Goal: Task Accomplishment & Management: Use online tool/utility

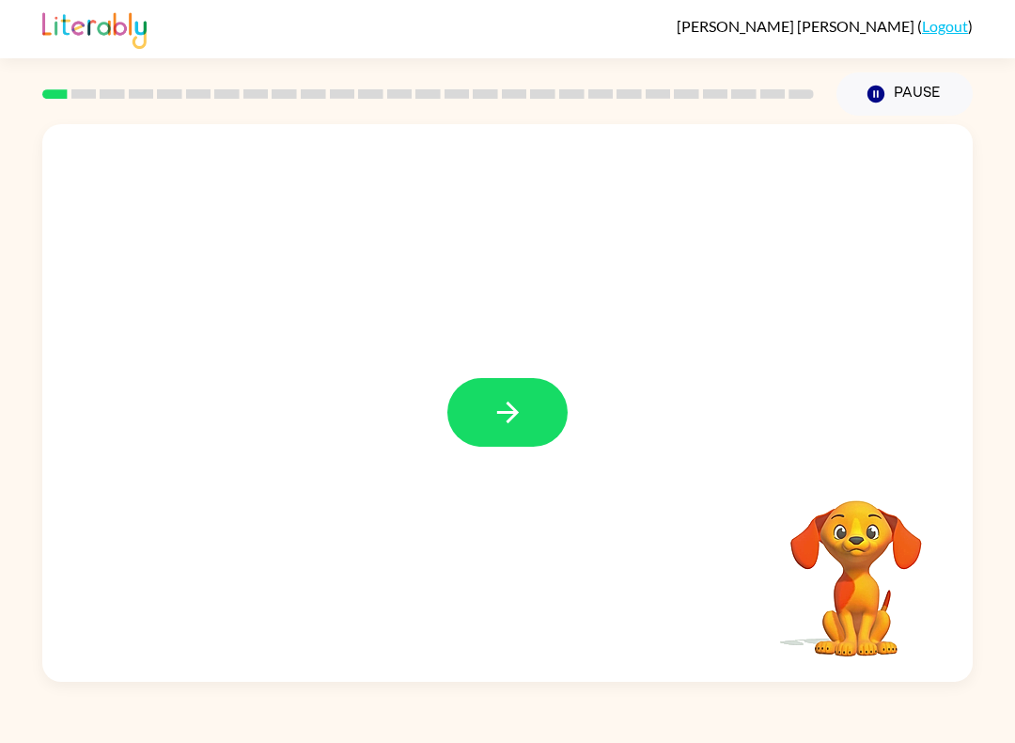
click at [468, 396] on button "button" at bounding box center [507, 412] width 120 height 69
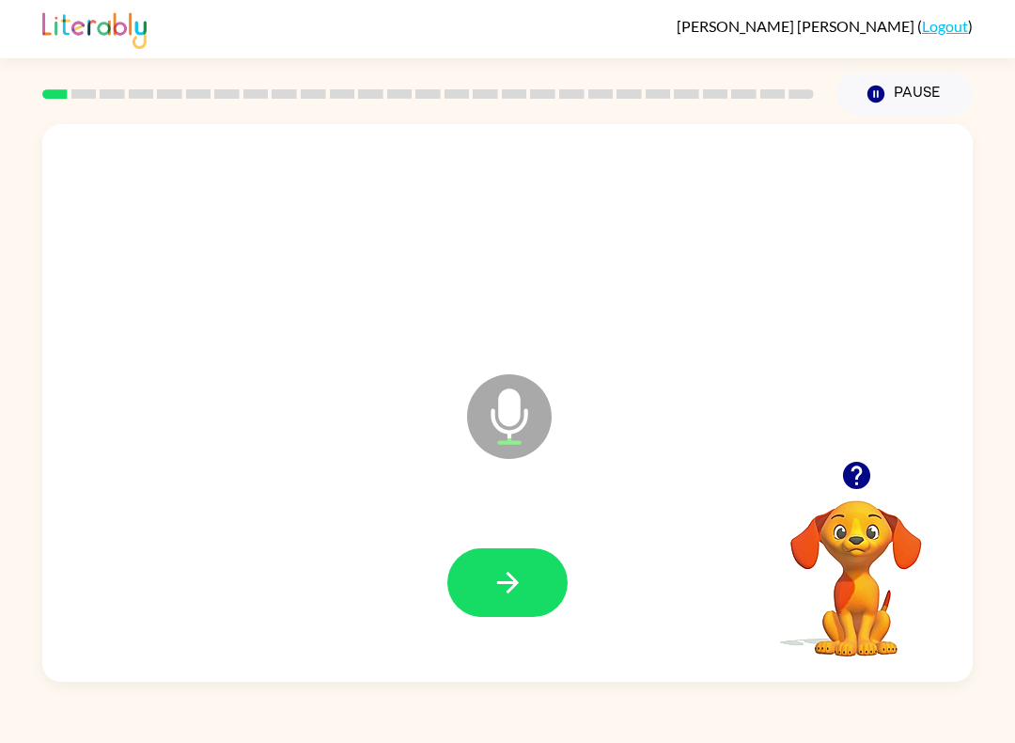
click at [464, 590] on button "button" at bounding box center [507, 582] width 120 height 69
click at [497, 550] on button "button" at bounding box center [507, 582] width 120 height 69
click at [468, 574] on button "button" at bounding box center [507, 582] width 120 height 69
click at [494, 613] on button "button" at bounding box center [507, 582] width 120 height 69
click at [493, 612] on div at bounding box center [507, 582] width 120 height 69
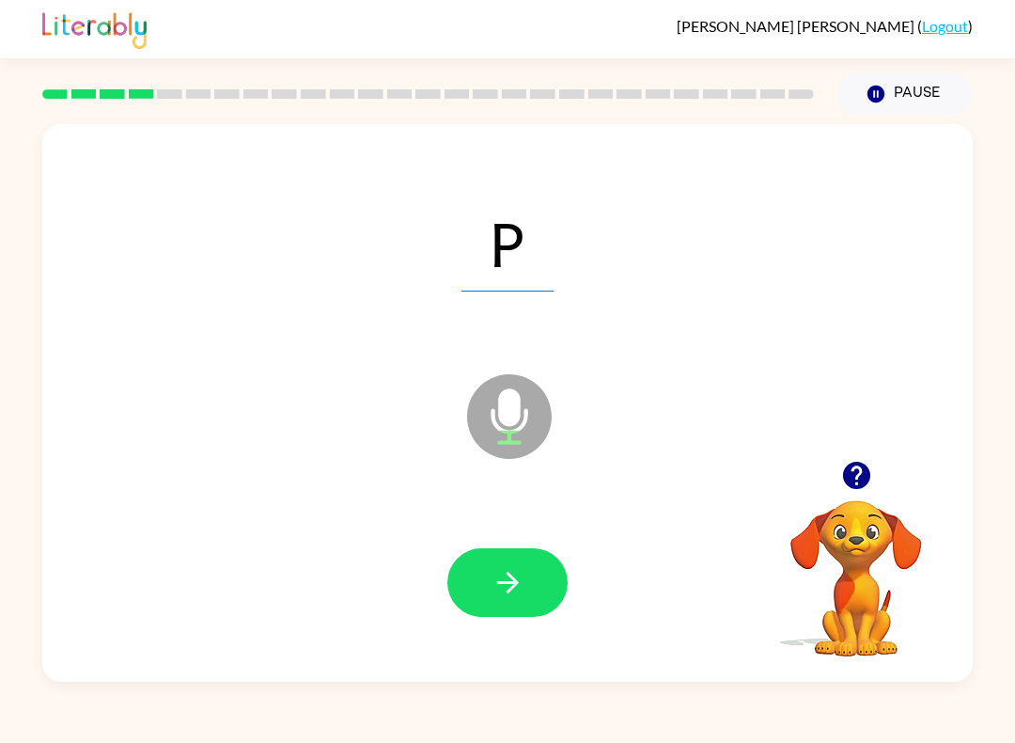
click at [493, 580] on icon "button" at bounding box center [508, 582] width 33 height 33
click at [480, 583] on button "button" at bounding box center [507, 582] width 120 height 69
click at [478, 576] on button "button" at bounding box center [507, 582] width 120 height 69
click at [469, 578] on button "button" at bounding box center [507, 582] width 120 height 69
click at [521, 558] on button "button" at bounding box center [507, 582] width 120 height 69
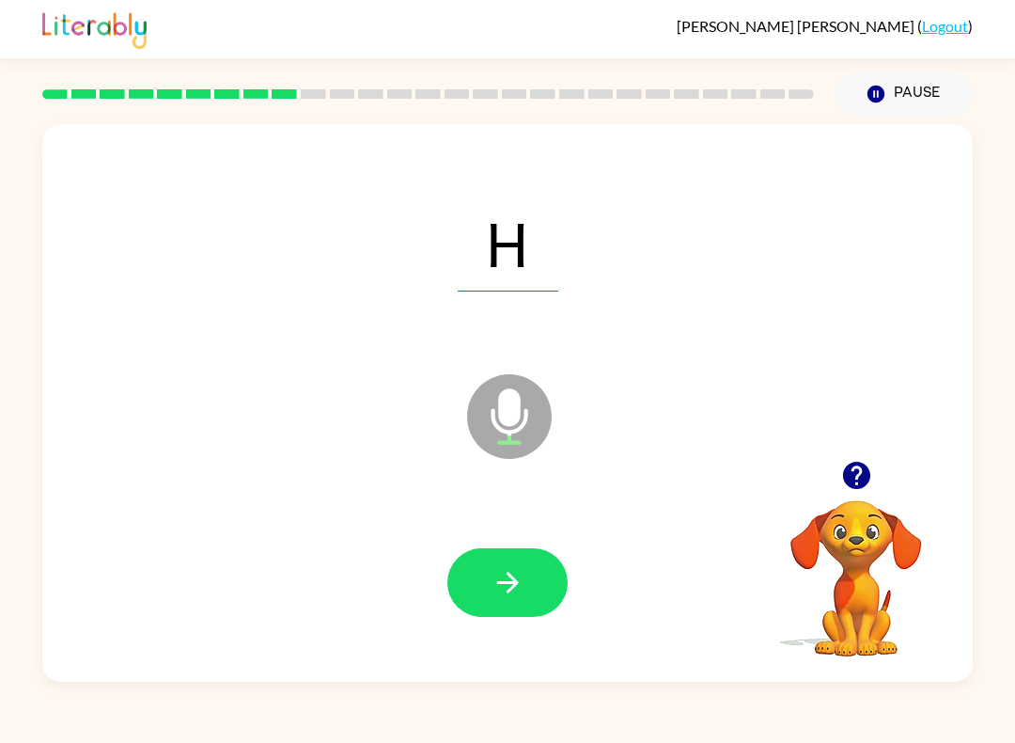
click at [468, 583] on button "button" at bounding box center [507, 582] width 120 height 69
click at [438, 582] on div at bounding box center [507, 582] width 893 height 161
click at [484, 580] on button "button" at bounding box center [507, 582] width 120 height 69
click at [496, 574] on icon "button" at bounding box center [508, 582] width 33 height 33
click at [561, 598] on button "button" at bounding box center [507, 582] width 120 height 69
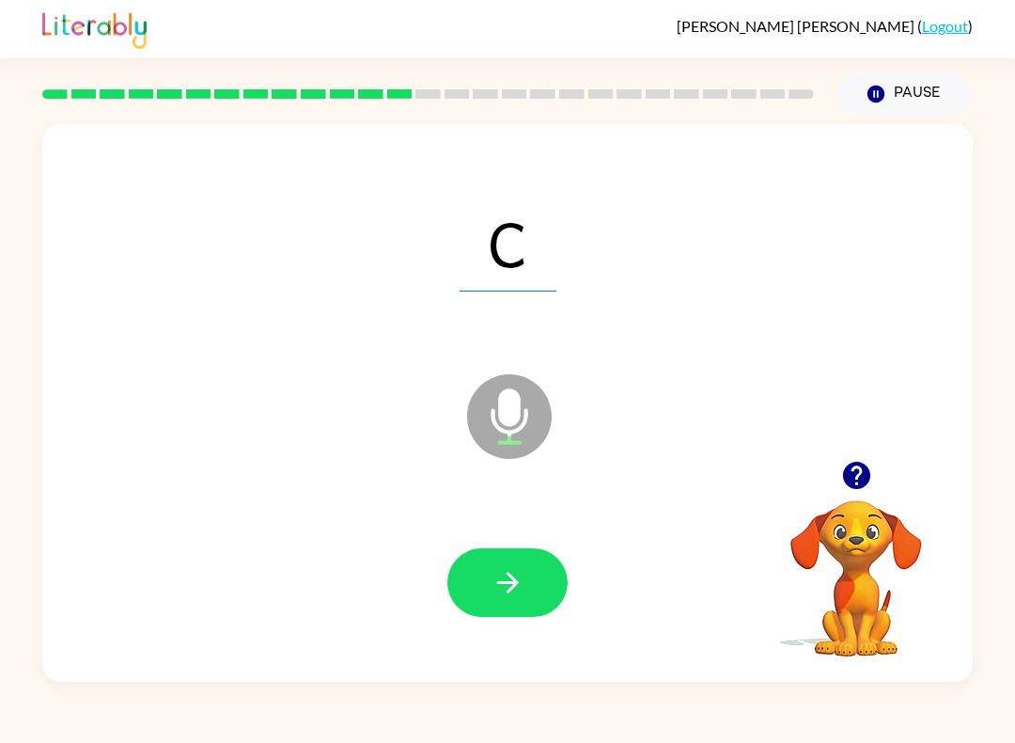
click at [466, 558] on button "button" at bounding box center [507, 582] width 120 height 69
click at [487, 551] on button "button" at bounding box center [507, 582] width 120 height 69
click at [501, 567] on icon "button" at bounding box center [508, 582] width 33 height 33
click at [481, 556] on button "button" at bounding box center [507, 582] width 120 height 69
click at [492, 587] on icon "button" at bounding box center [508, 582] width 33 height 33
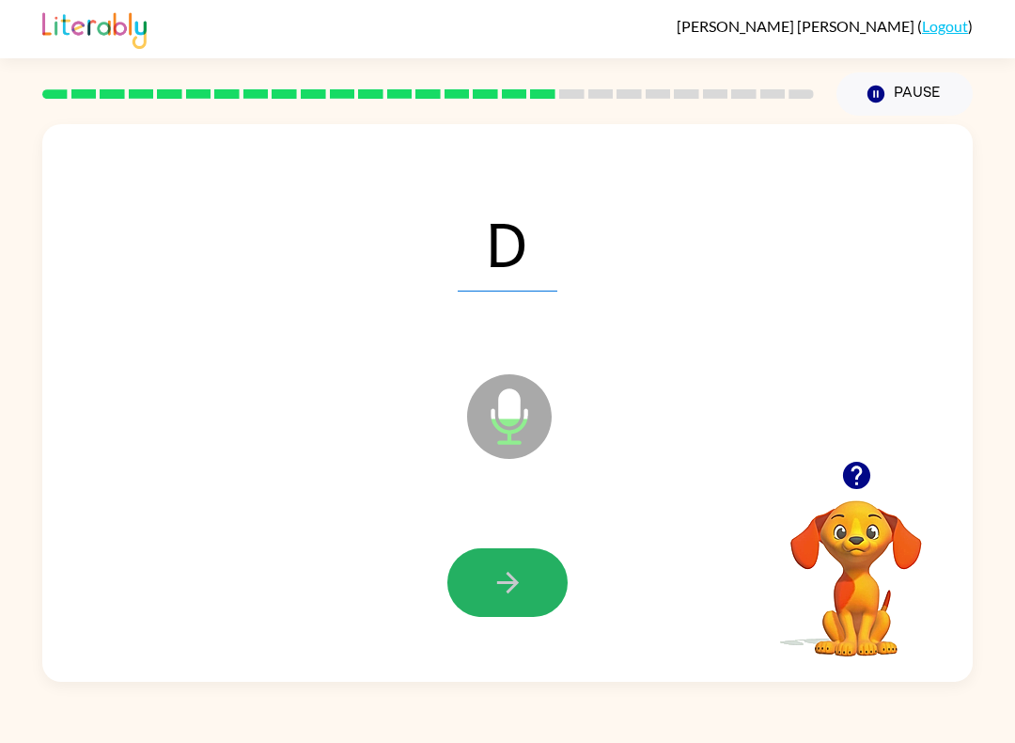
click at [495, 572] on icon "button" at bounding box center [508, 582] width 33 height 33
click at [516, 571] on icon "button" at bounding box center [508, 582] width 33 height 33
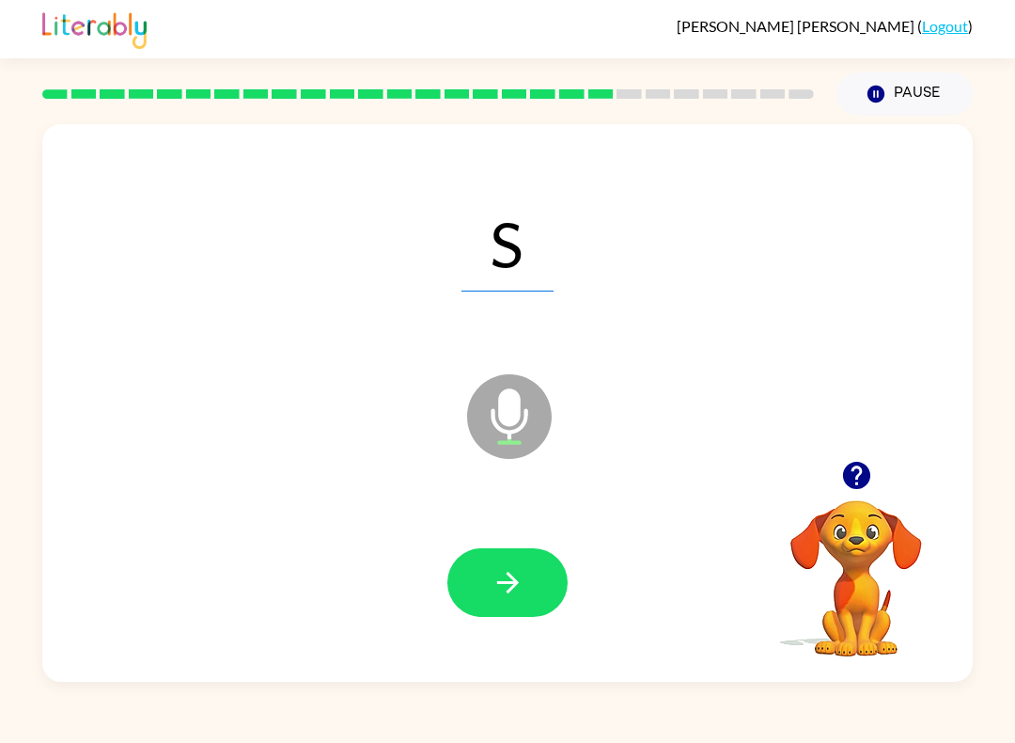
click at [487, 596] on button "button" at bounding box center [507, 582] width 120 height 69
click at [462, 571] on button "button" at bounding box center [507, 582] width 120 height 69
click at [492, 593] on icon "button" at bounding box center [508, 582] width 33 height 33
click at [502, 595] on icon "button" at bounding box center [508, 582] width 33 height 33
click at [479, 556] on button "button" at bounding box center [507, 582] width 120 height 69
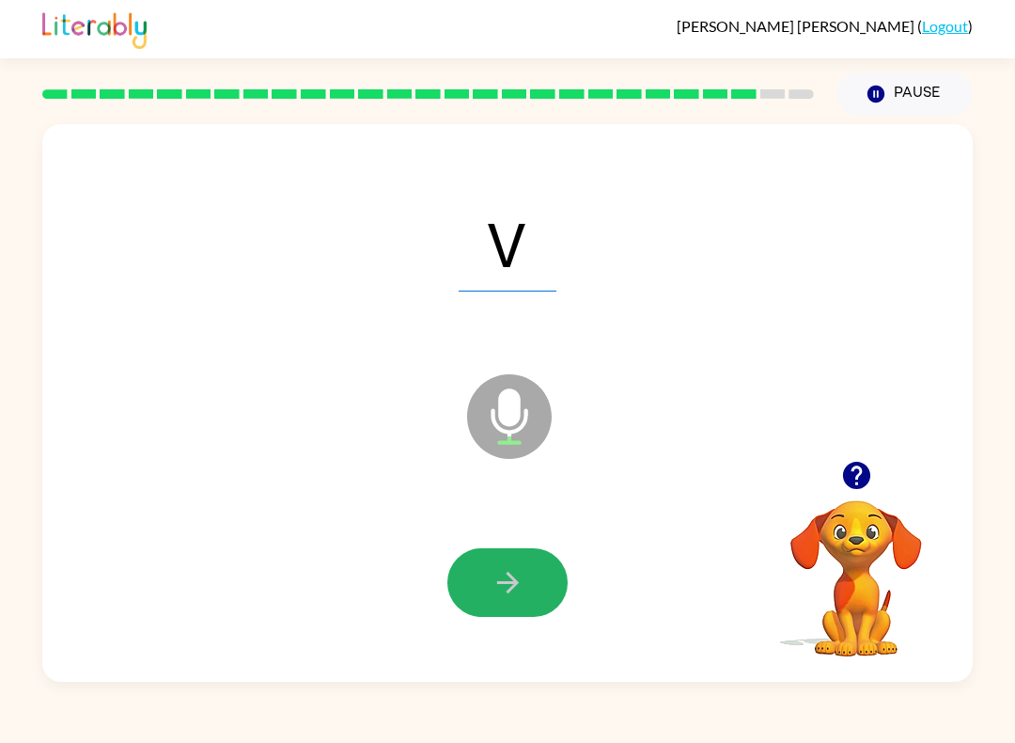
click at [505, 573] on icon "button" at bounding box center [508, 582] width 33 height 33
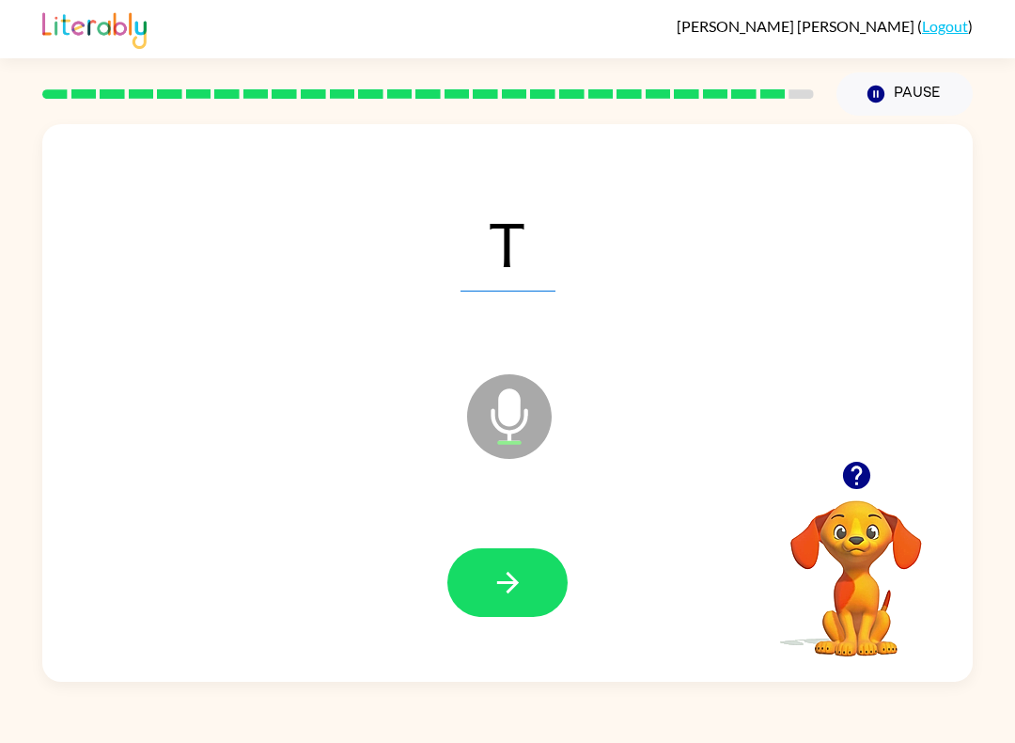
click at [484, 580] on button "button" at bounding box center [507, 582] width 120 height 69
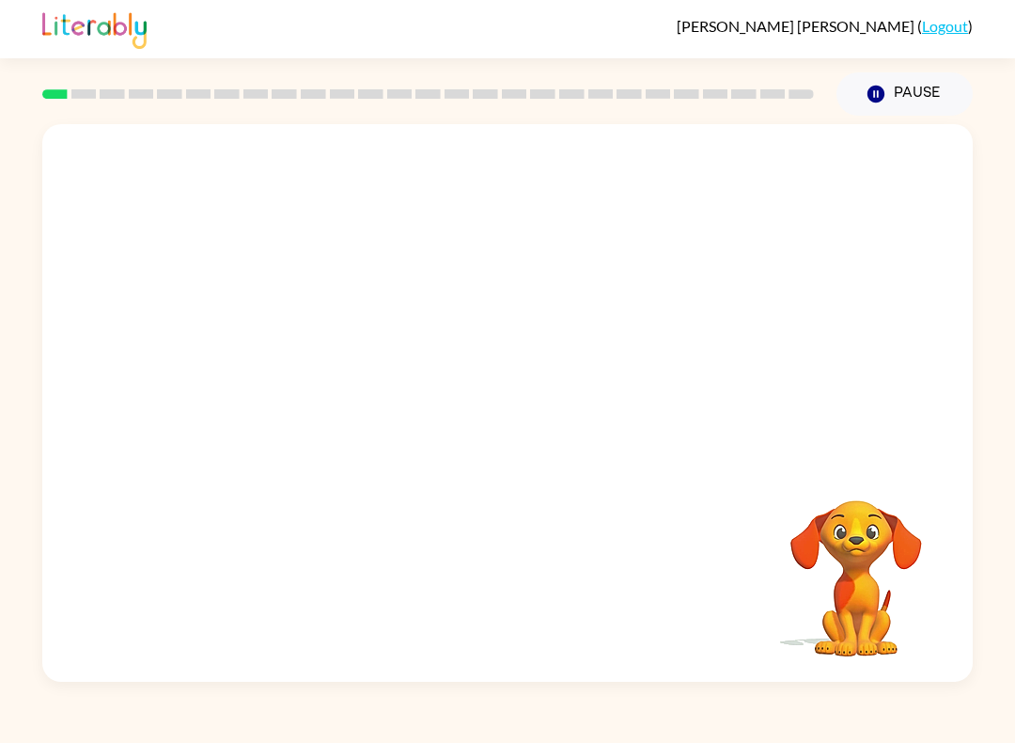
click at [913, 79] on button "Pause Pause" at bounding box center [905, 93] width 136 height 43
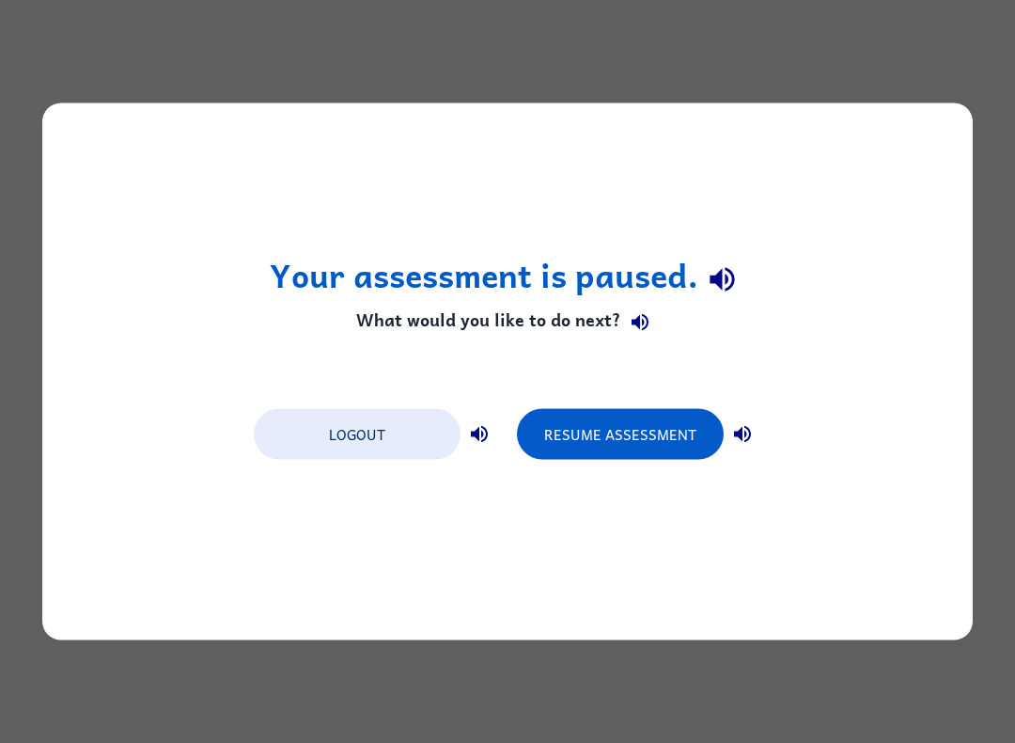
click at [620, 420] on button "Resume Assessment" at bounding box center [620, 434] width 207 height 51
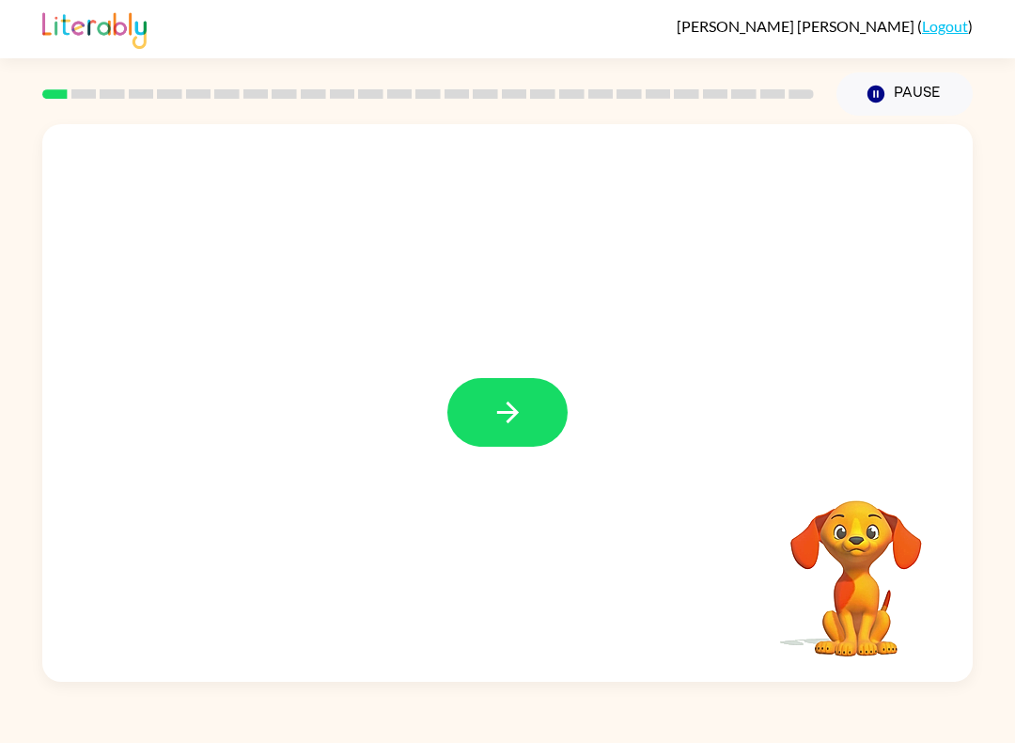
click at [494, 390] on button "button" at bounding box center [507, 412] width 120 height 69
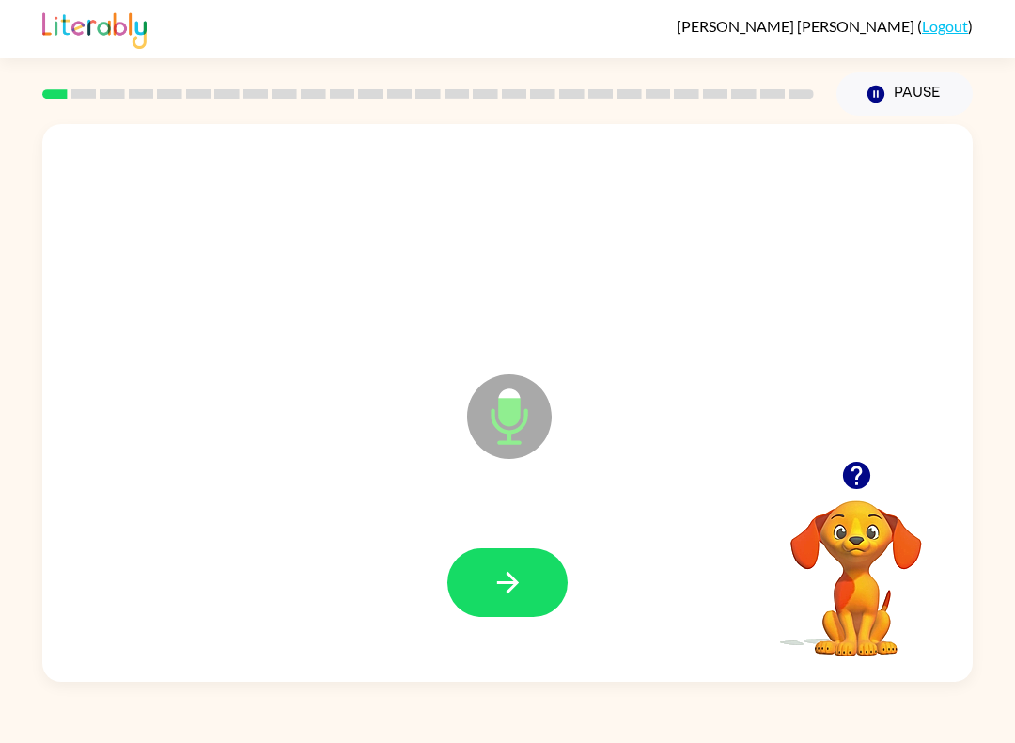
click at [555, 589] on button "button" at bounding box center [507, 582] width 120 height 69
click at [537, 596] on button "button" at bounding box center [507, 582] width 120 height 69
click at [507, 552] on button "button" at bounding box center [507, 582] width 120 height 69
click at [519, 607] on button "button" at bounding box center [507, 582] width 120 height 69
click at [470, 562] on button "button" at bounding box center [507, 582] width 120 height 69
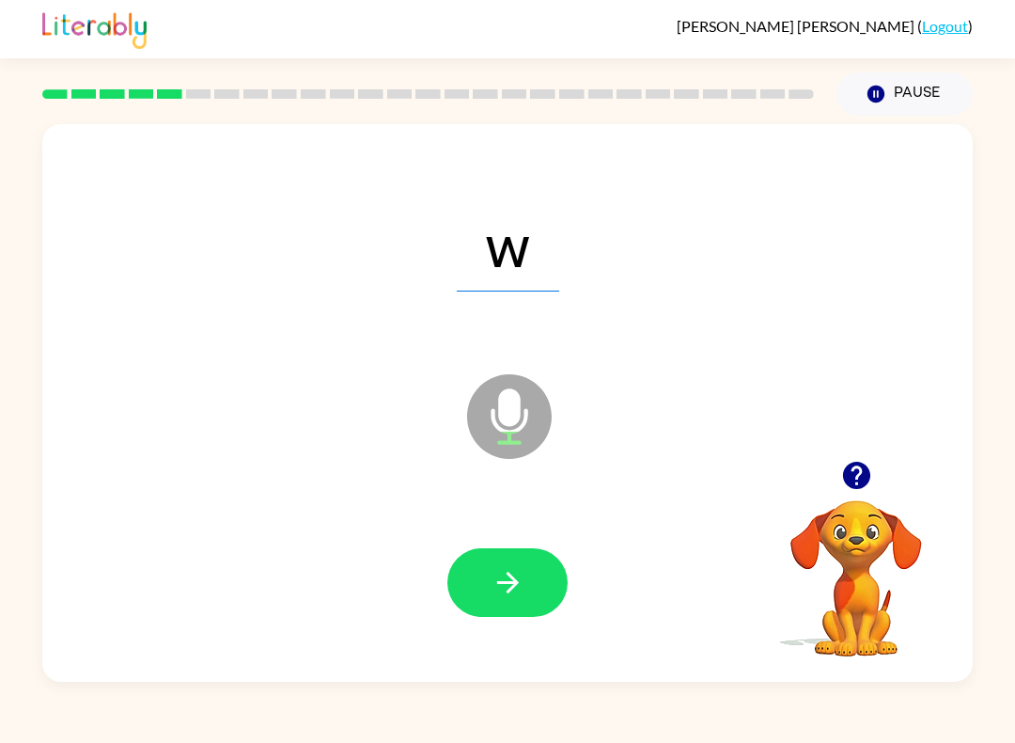
click at [493, 583] on icon "button" at bounding box center [508, 582] width 33 height 33
click at [494, 535] on div at bounding box center [507, 582] width 893 height 161
click at [469, 545] on div at bounding box center [507, 582] width 893 height 161
click at [486, 586] on button "button" at bounding box center [507, 582] width 120 height 69
click at [483, 543] on div at bounding box center [507, 582] width 893 height 161
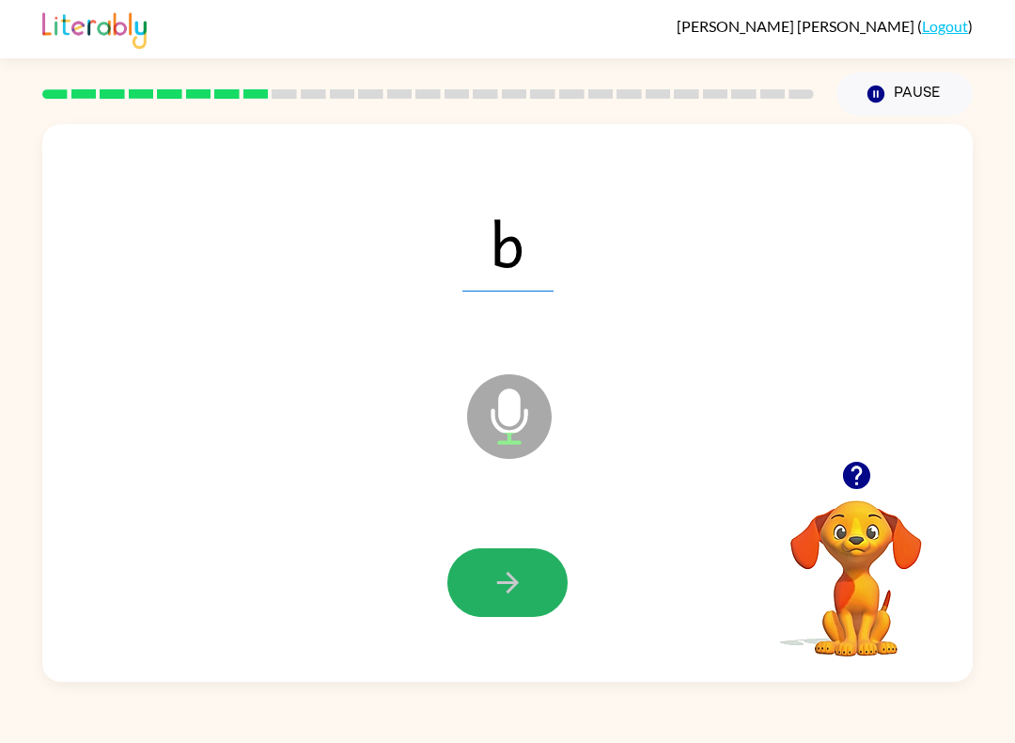
click at [522, 592] on icon "button" at bounding box center [508, 582] width 33 height 33
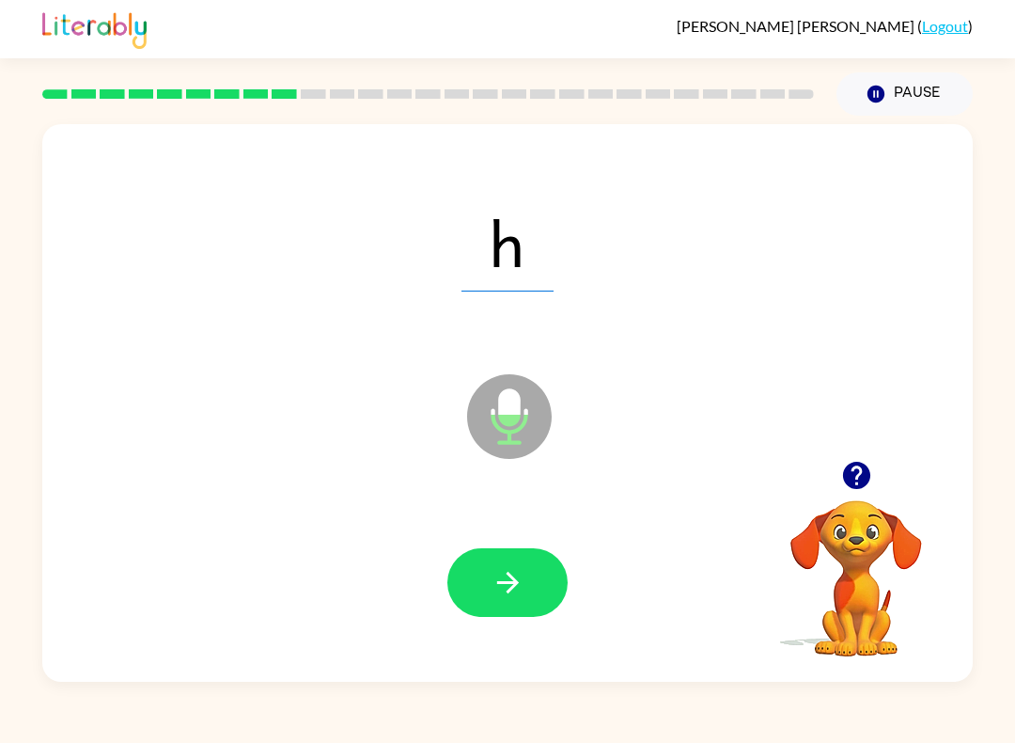
click at [491, 554] on button "button" at bounding box center [507, 582] width 120 height 69
click at [516, 570] on icon "button" at bounding box center [508, 582] width 33 height 33
click at [530, 572] on button "button" at bounding box center [507, 582] width 120 height 69
click at [495, 610] on button "button" at bounding box center [507, 582] width 120 height 69
click at [490, 569] on button "button" at bounding box center [507, 582] width 120 height 69
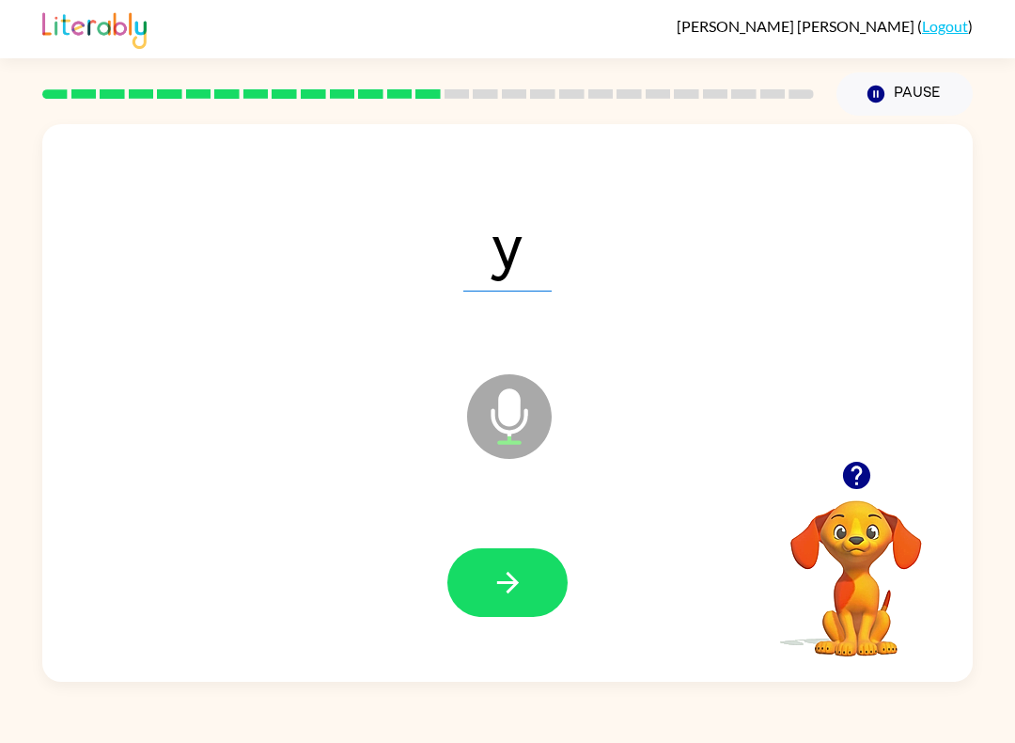
click at [538, 555] on button "button" at bounding box center [507, 582] width 120 height 69
click at [555, 575] on button "button" at bounding box center [507, 582] width 120 height 69
click at [488, 572] on button "button" at bounding box center [507, 582] width 120 height 69
click at [495, 573] on icon "button" at bounding box center [508, 582] width 33 height 33
click at [487, 558] on button "button" at bounding box center [507, 582] width 120 height 69
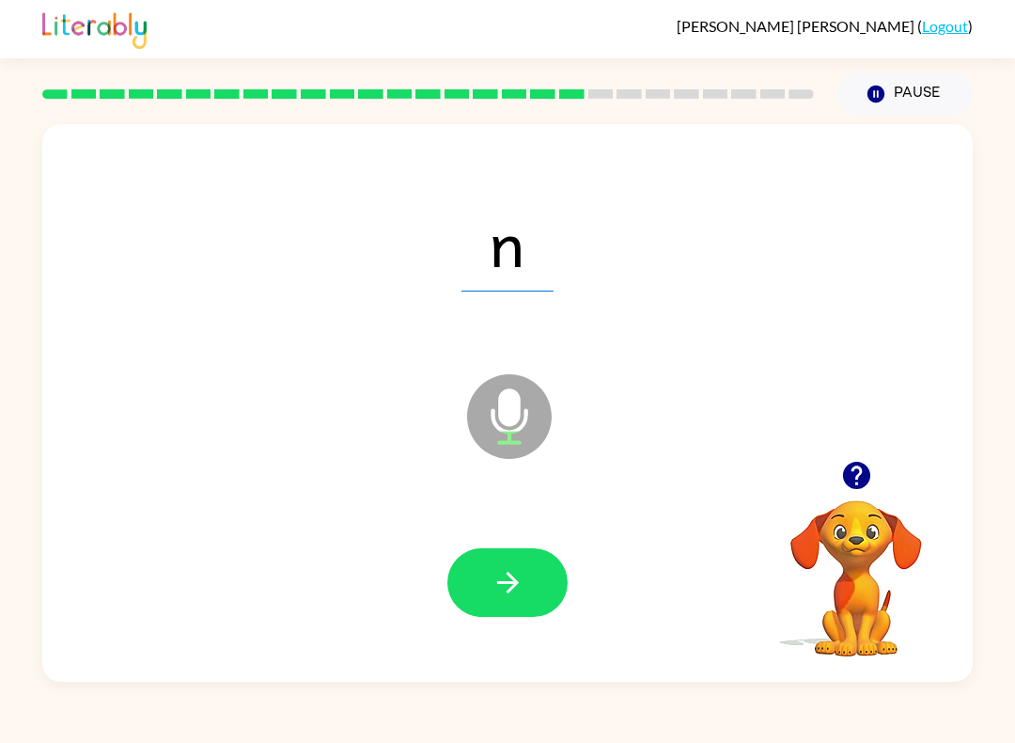
click at [526, 583] on button "button" at bounding box center [507, 582] width 120 height 69
click at [512, 553] on button "button" at bounding box center [507, 582] width 120 height 69
click at [542, 566] on button "button" at bounding box center [507, 582] width 120 height 69
click at [544, 608] on button "button" at bounding box center [507, 582] width 120 height 69
click at [498, 573] on icon "button" at bounding box center [508, 582] width 33 height 33
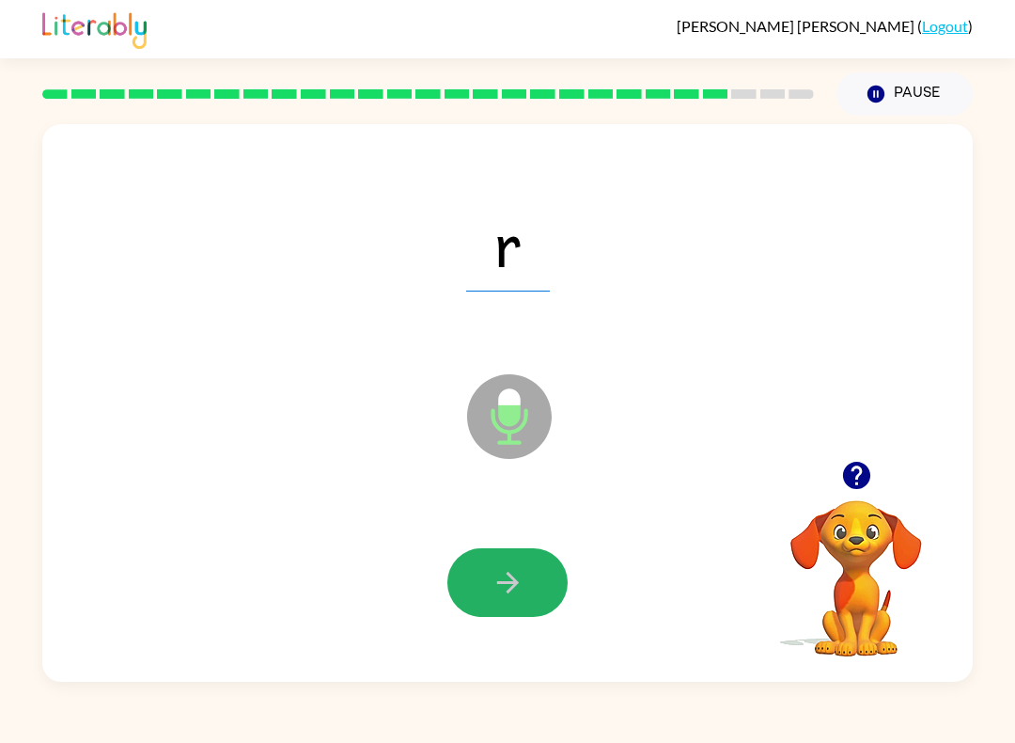
click at [544, 577] on button "button" at bounding box center [507, 582] width 120 height 69
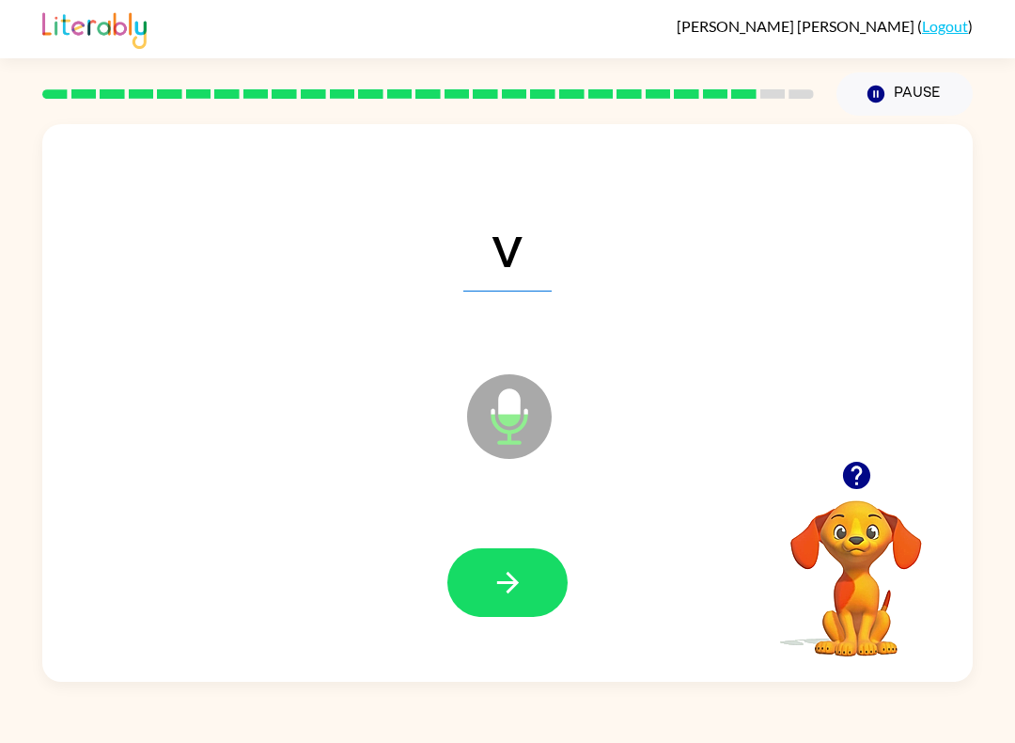
click at [499, 587] on icon "button" at bounding box center [508, 582] width 33 height 33
click at [526, 588] on button "button" at bounding box center [507, 582] width 120 height 69
